Goal: Communication & Community: Share content

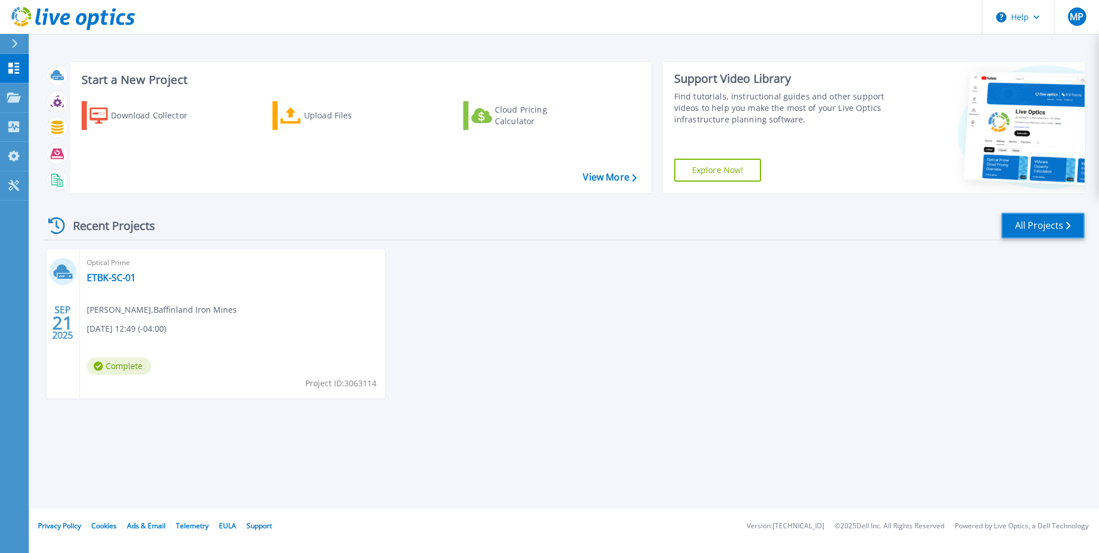
click at [1036, 230] on link "All Projects" at bounding box center [1042, 226] width 83 height 26
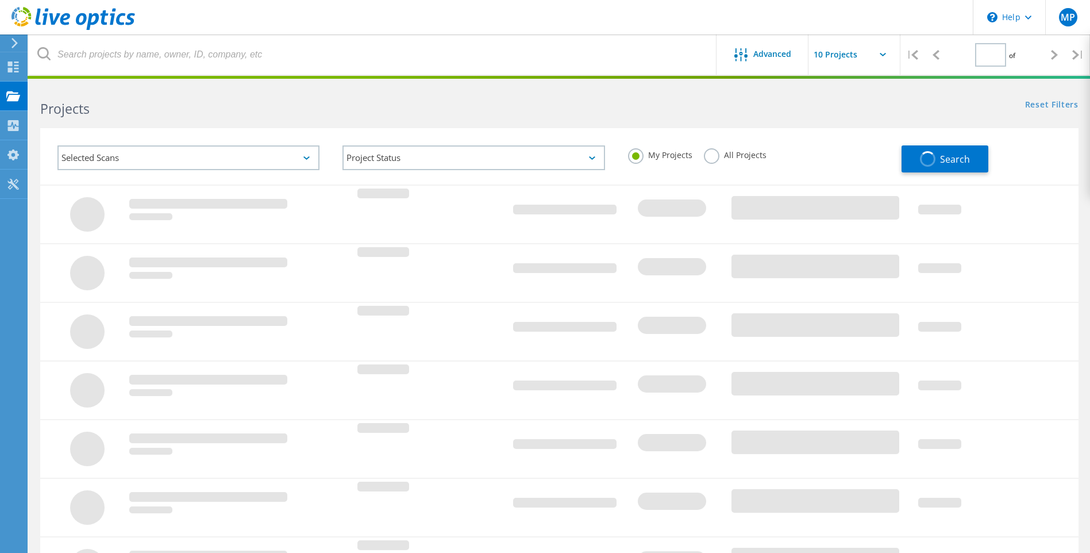
type input "1"
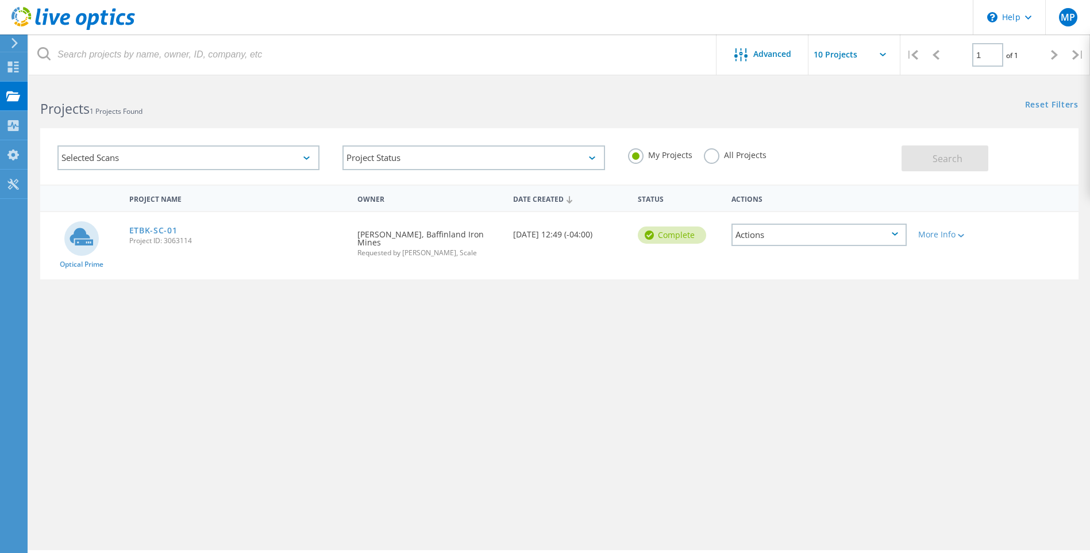
click at [821, 237] on div "Actions" at bounding box center [819, 235] width 175 height 22
click at [771, 243] on div "Share" at bounding box center [819, 244] width 173 height 18
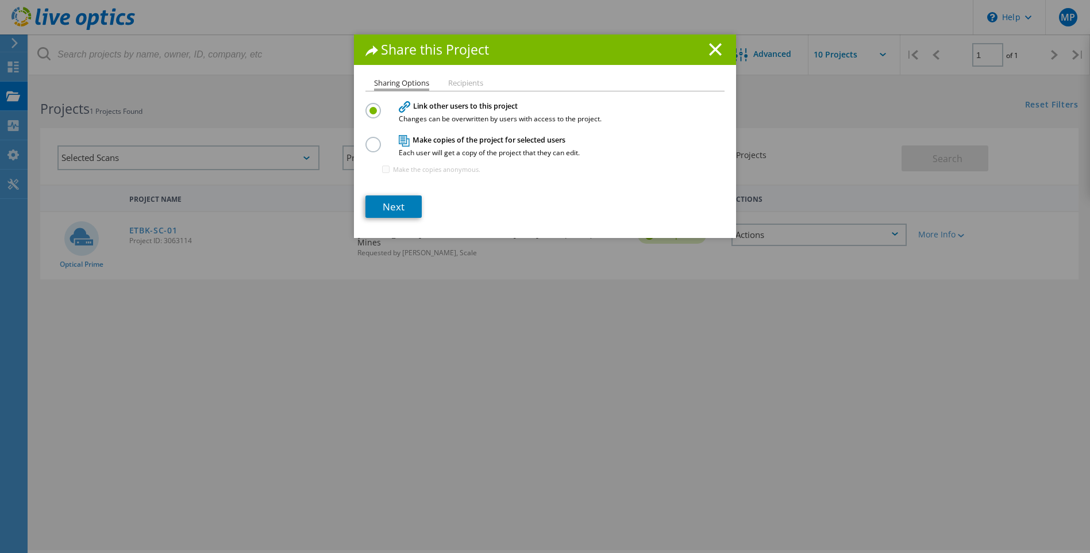
click at [468, 83] on li "Recipients" at bounding box center [465, 83] width 35 height 9
click at [393, 207] on link "Next" at bounding box center [394, 206] width 56 height 22
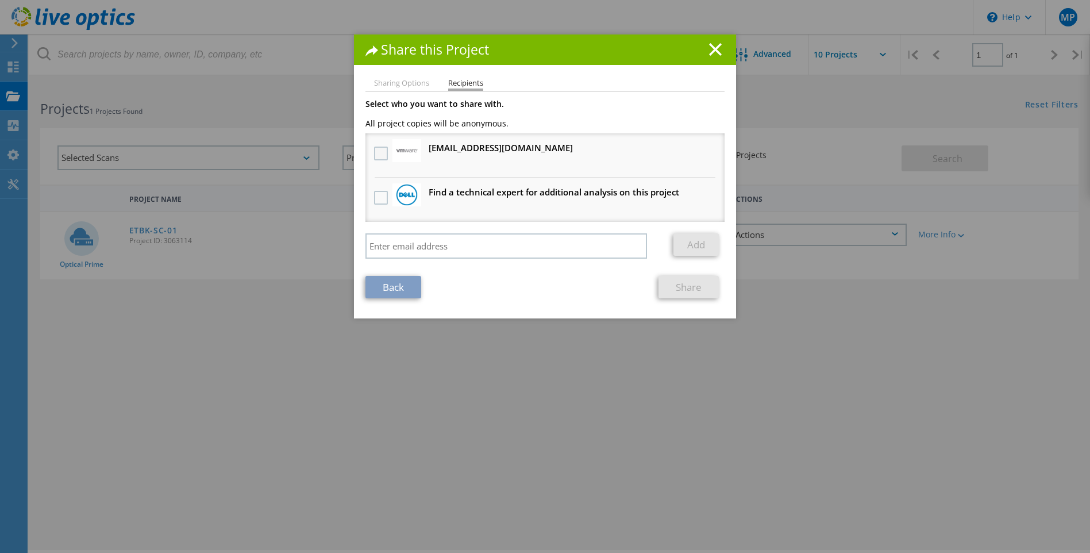
click at [375, 150] on label at bounding box center [382, 154] width 17 height 14
click at [0, 0] on input "checkbox" at bounding box center [0, 0] width 0 height 0
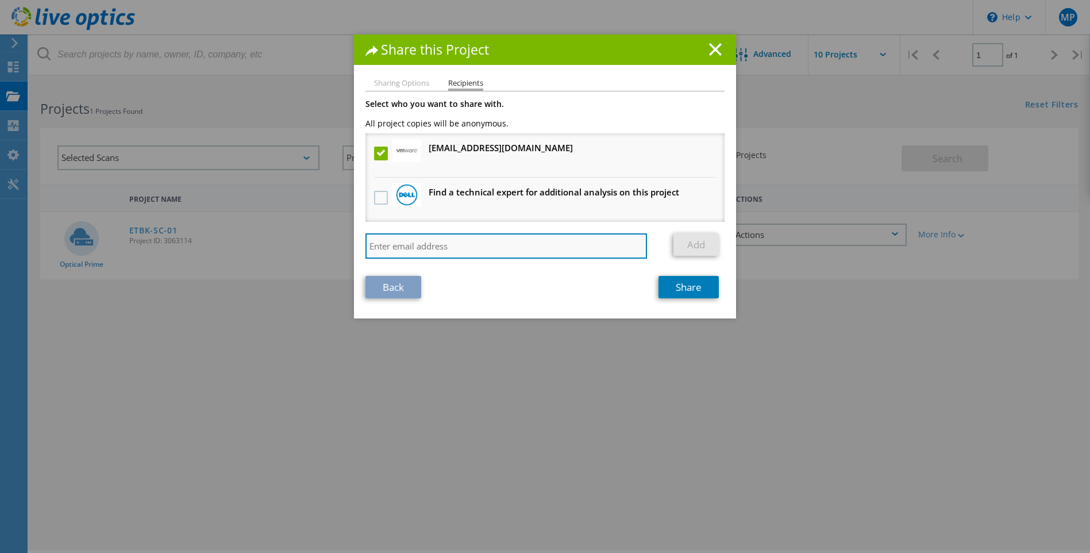
click at [539, 250] on input "search" at bounding box center [507, 245] width 282 height 25
type input "mukesh.patel@baffinland.com"
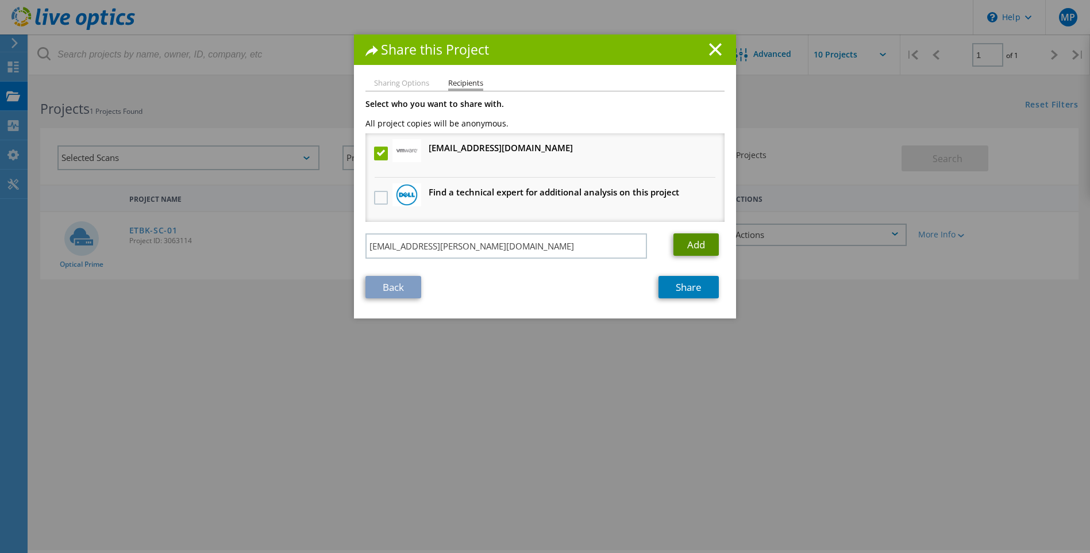
click at [704, 249] on link "Add" at bounding box center [696, 244] width 45 height 22
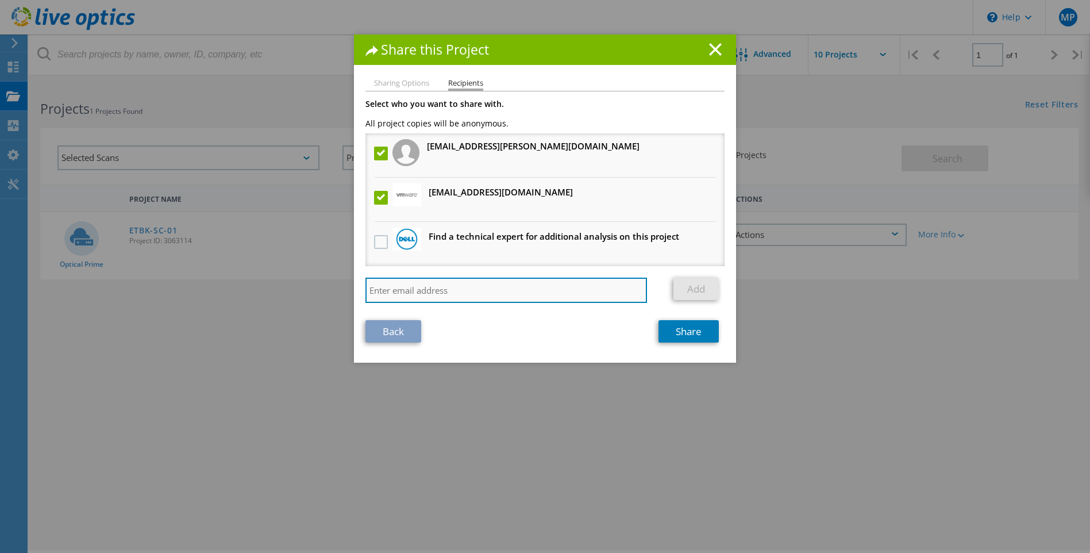
click at [520, 291] on input "search" at bounding box center [507, 290] width 282 height 25
type input "hector.salermo@baffinland.com"
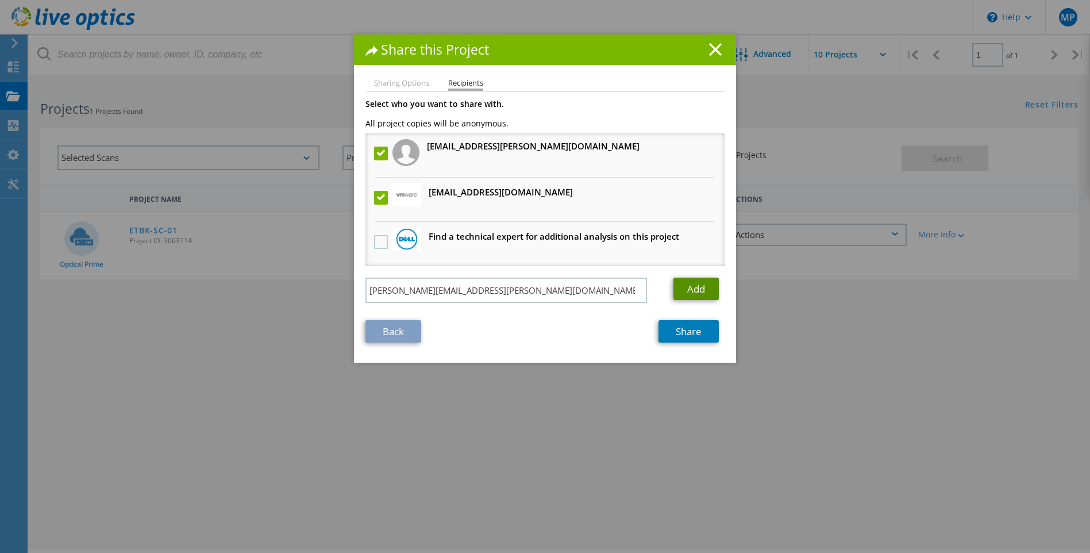
click at [692, 295] on link "Add" at bounding box center [696, 289] width 45 height 22
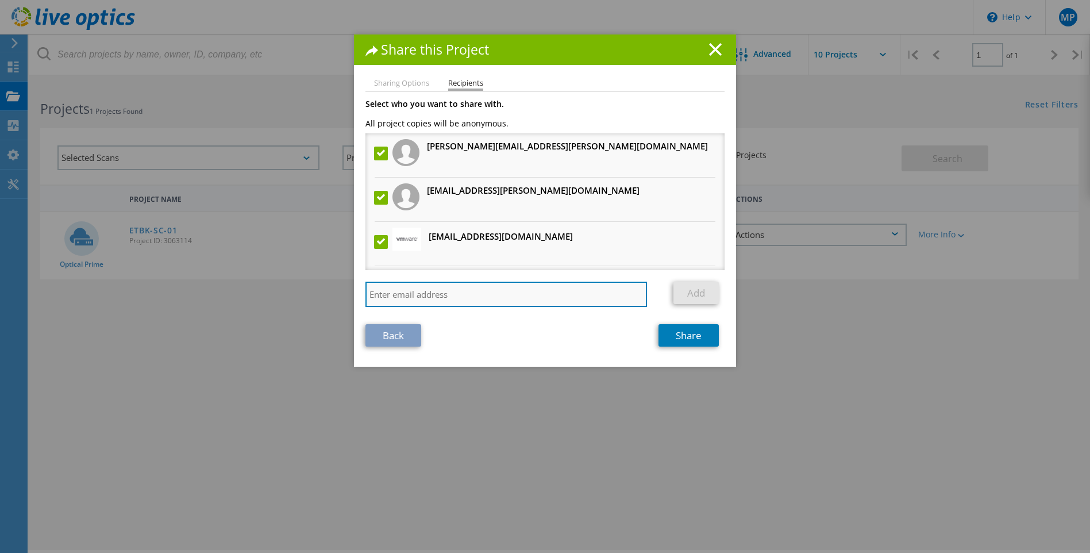
click at [561, 289] on input "search" at bounding box center [507, 294] width 282 height 25
type input "graham.lauzon@baffinland.com"
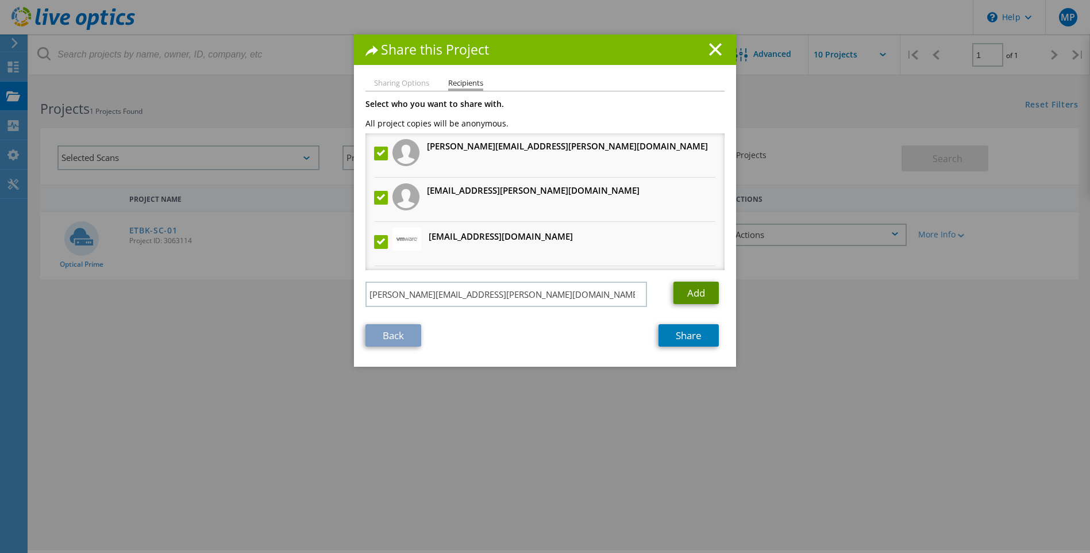
click at [699, 293] on link "Add" at bounding box center [696, 293] width 45 height 22
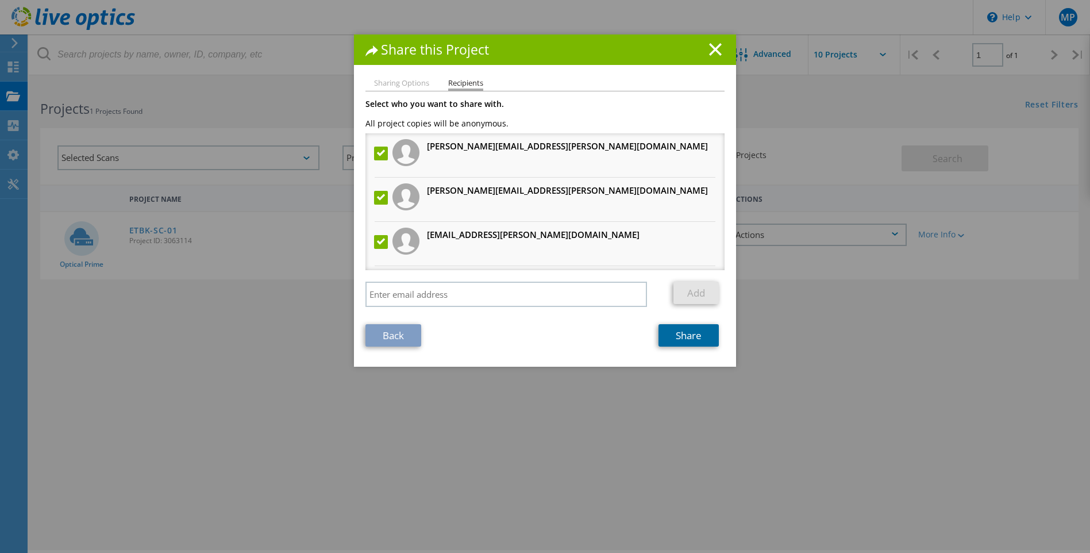
click at [673, 337] on link "Share" at bounding box center [689, 335] width 60 height 22
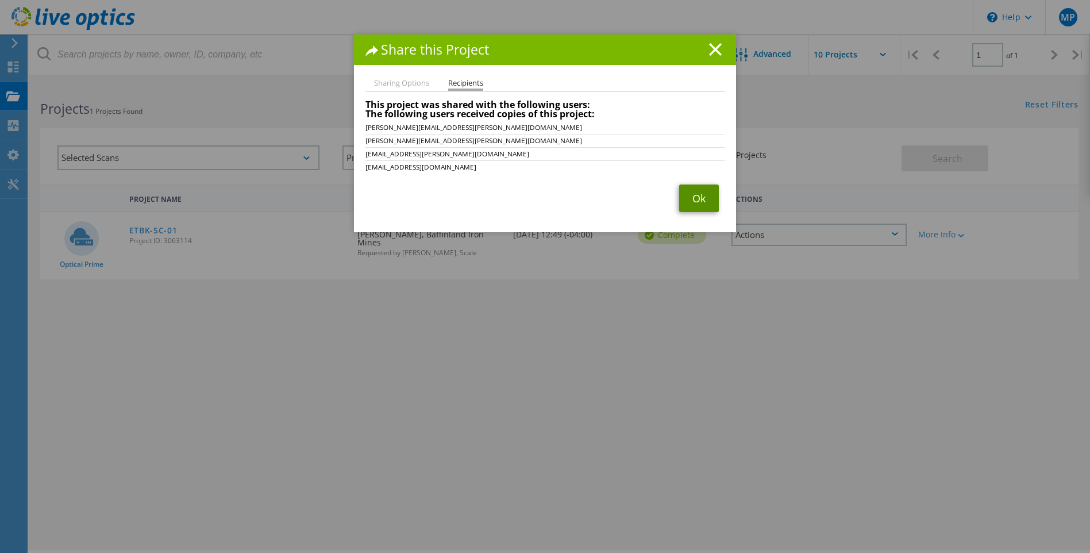
click at [700, 206] on link "Ok" at bounding box center [699, 198] width 40 height 28
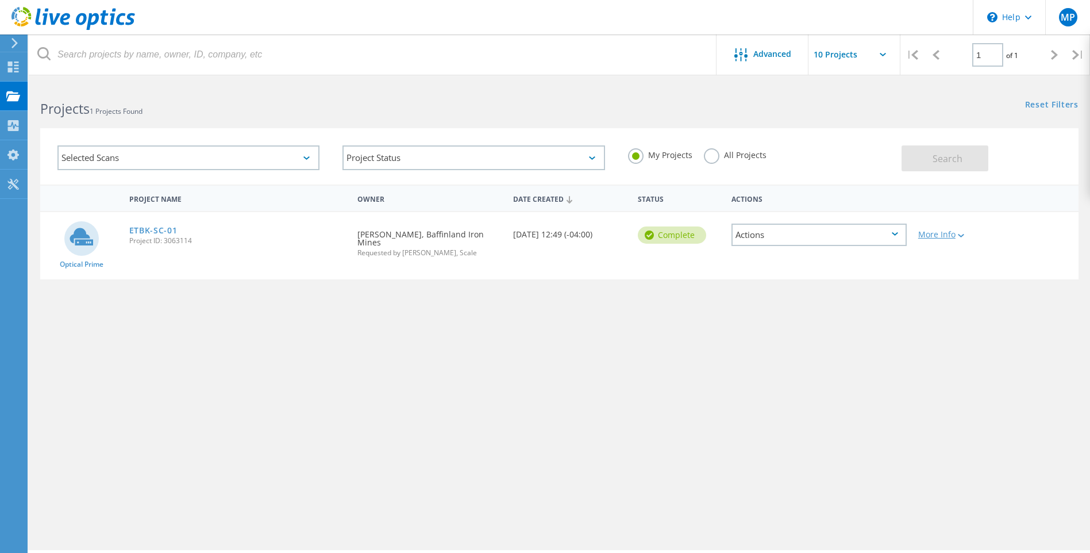
click at [967, 234] on div "More Info" at bounding box center [954, 234] width 72 height 8
